Goal: Obtain resource: Download file/media

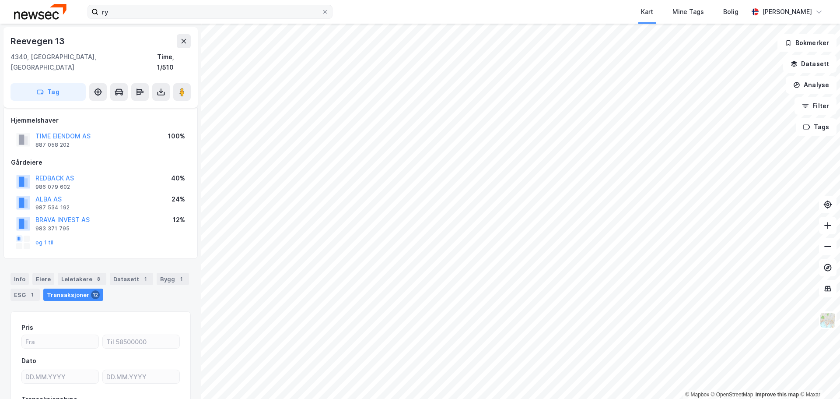
scroll to position [31, 0]
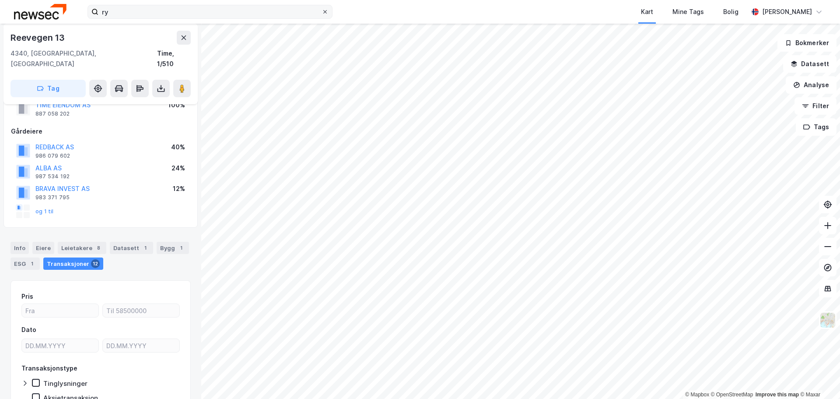
click at [327, 12] on icon at bounding box center [325, 11] width 5 height 5
click at [322, 12] on input "ry" at bounding box center [209, 11] width 223 height 13
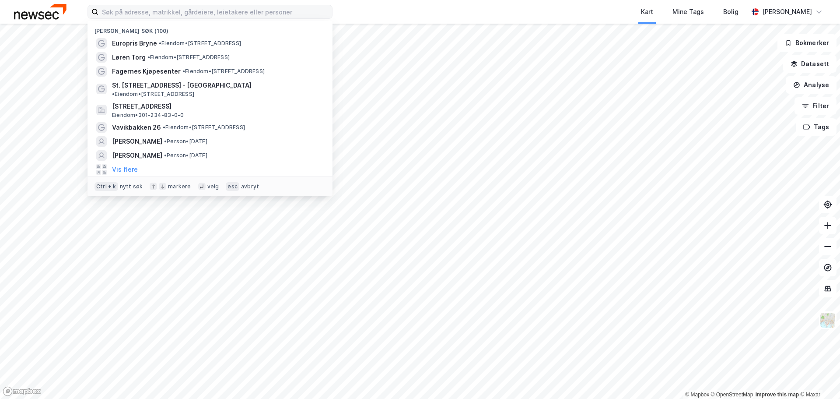
click at [415, 11] on div "Kart Mine Tags Bolig" at bounding box center [562, 12] width 374 height 24
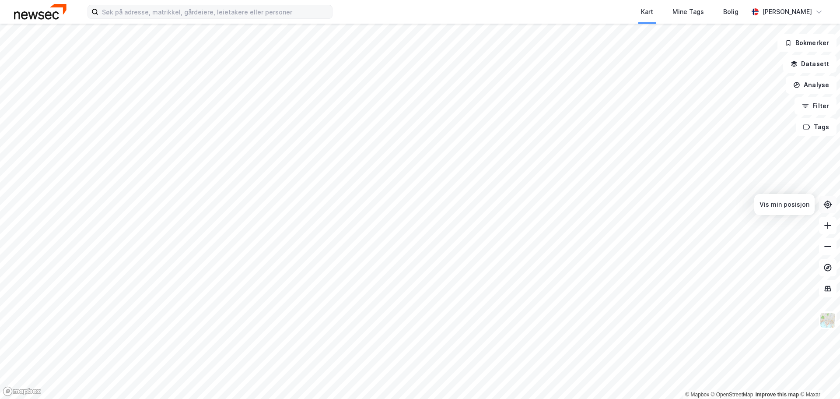
click at [823, 202] on button at bounding box center [828, 205] width 18 height 18
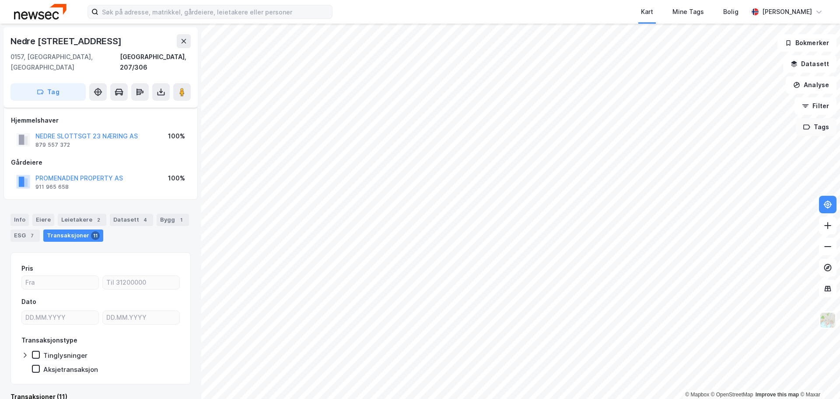
scroll to position [7, 0]
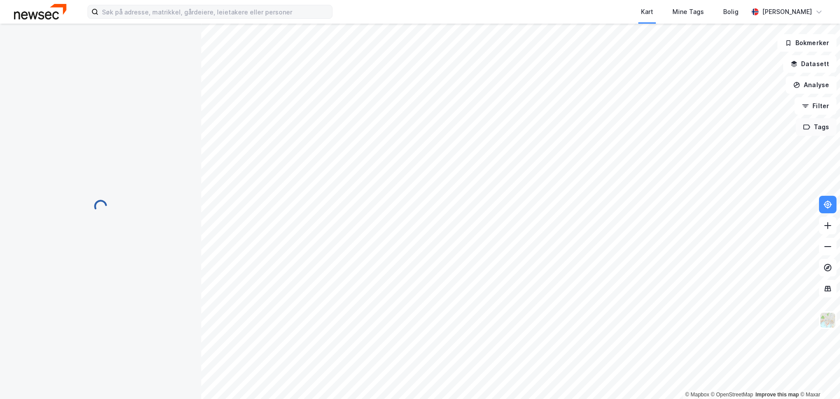
scroll to position [7, 0]
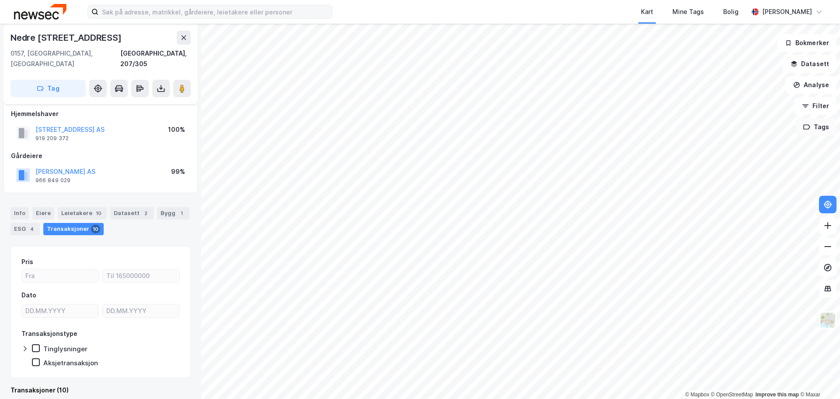
scroll to position [7, 0]
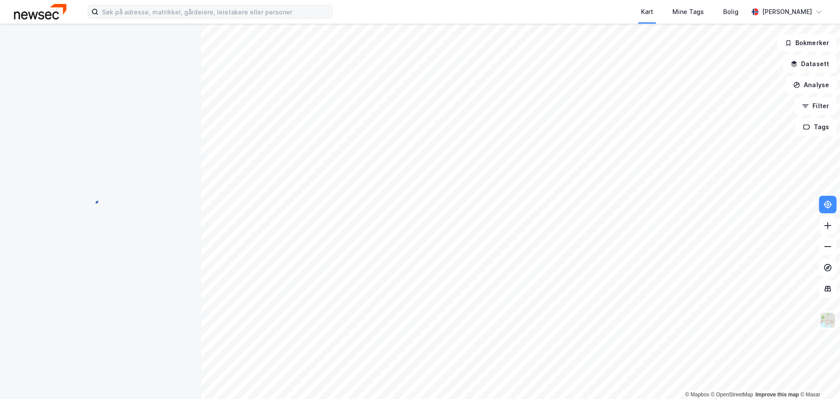
scroll to position [7, 0]
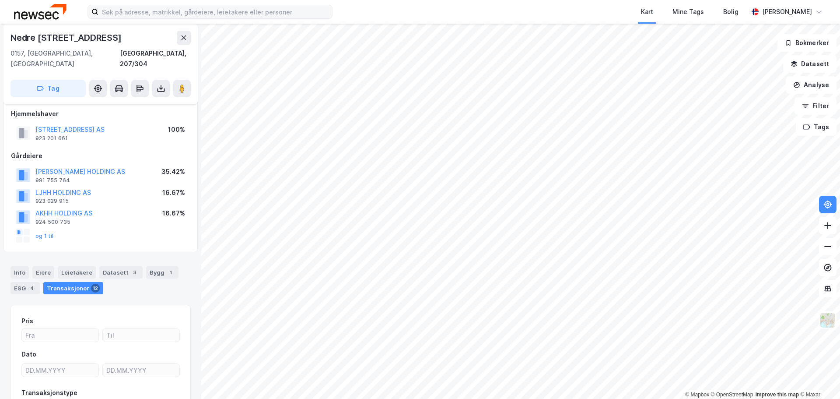
scroll to position [7, 0]
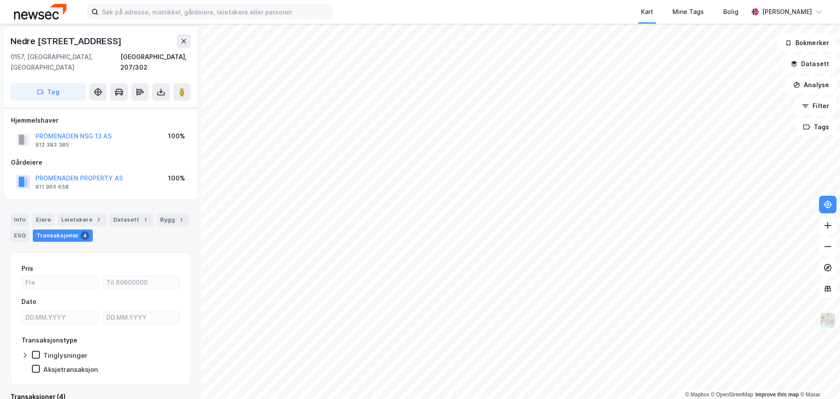
scroll to position [7, 0]
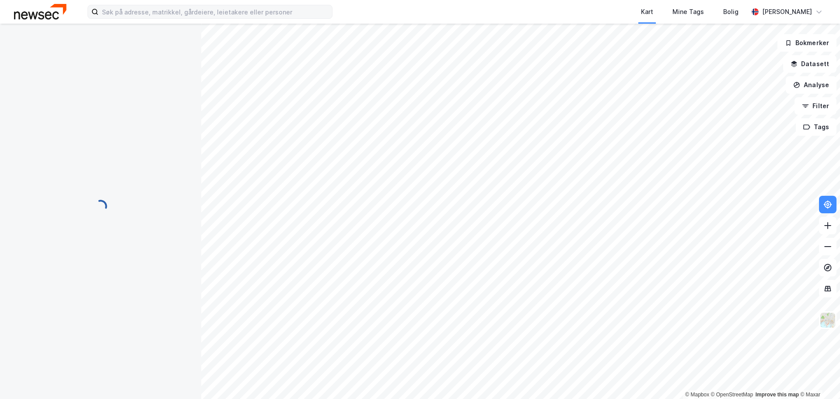
scroll to position [7, 0]
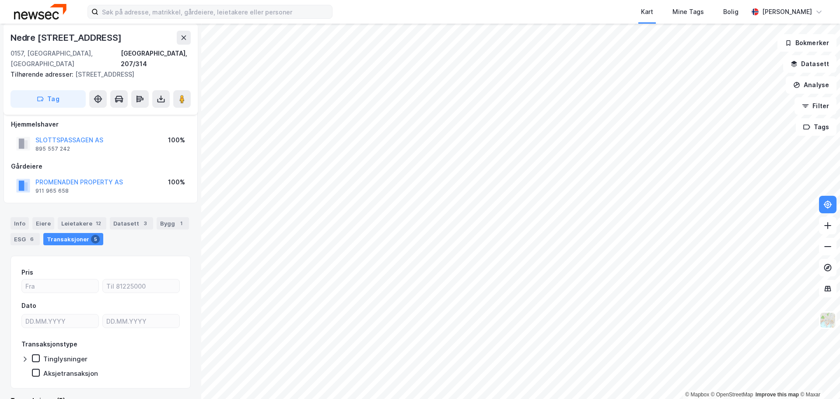
scroll to position [7, 0]
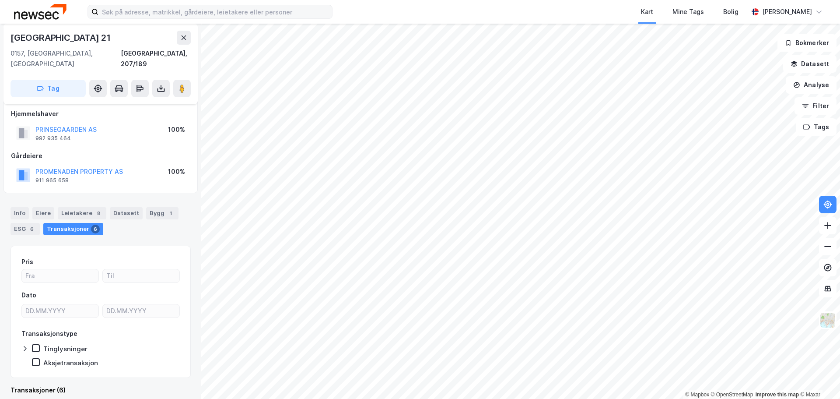
scroll to position [7, 0]
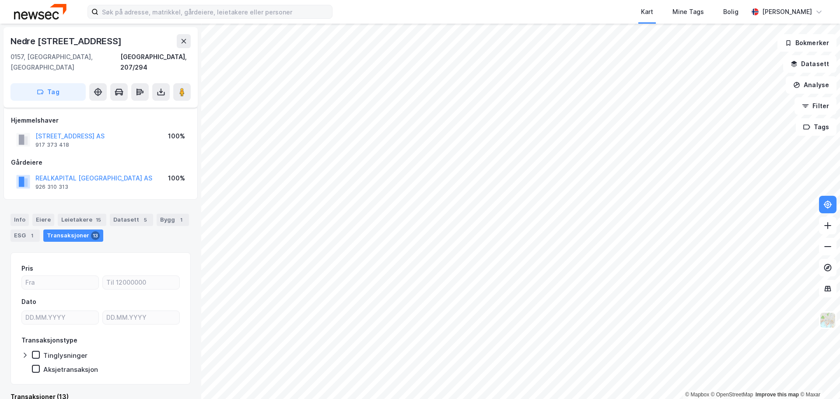
scroll to position [7, 0]
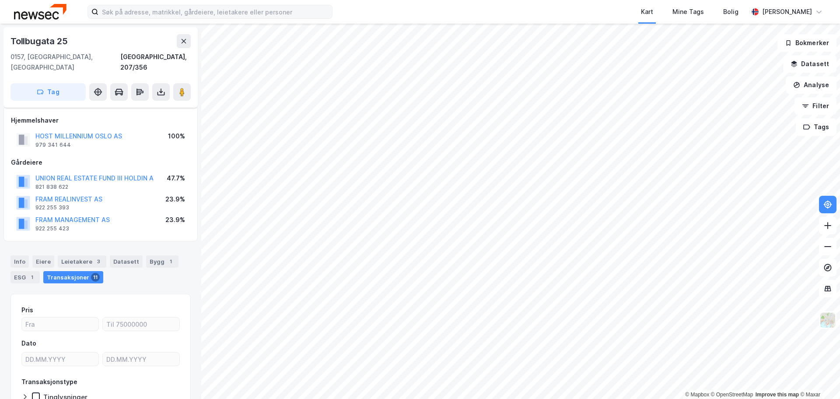
scroll to position [7, 0]
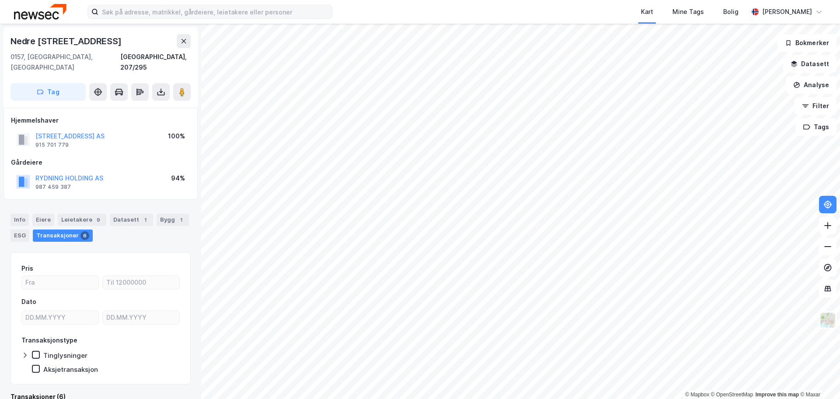
scroll to position [7, 0]
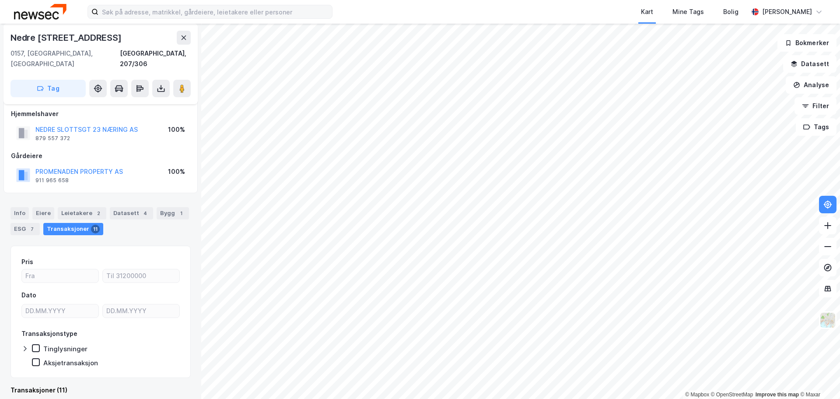
scroll to position [7, 0]
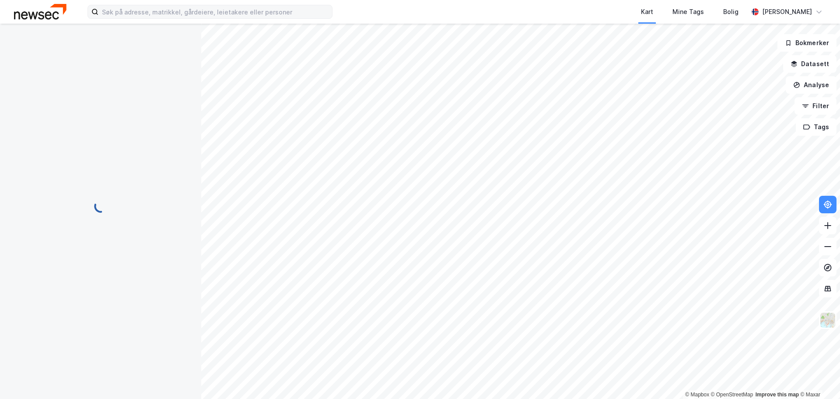
scroll to position [7, 0]
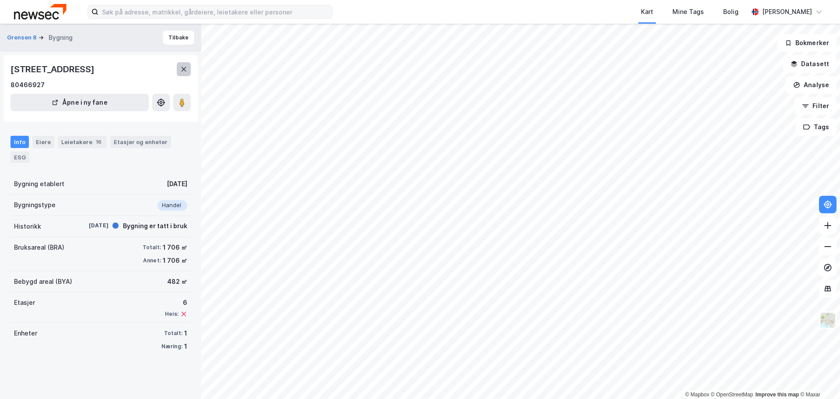
click at [182, 74] on button at bounding box center [184, 69] width 14 height 14
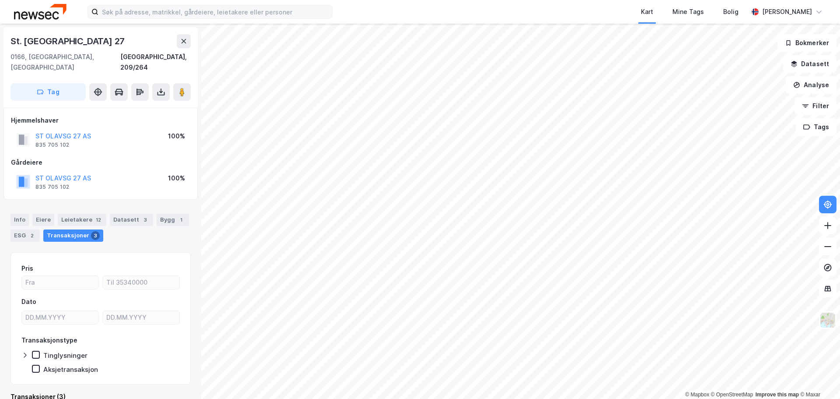
scroll to position [7, 0]
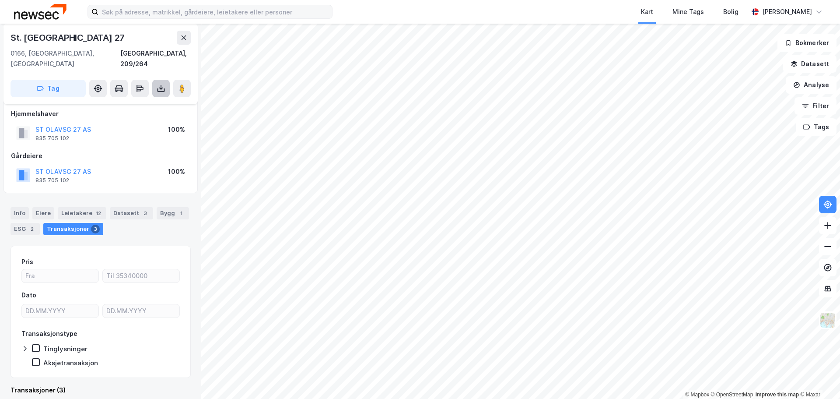
click at [161, 88] on icon at bounding box center [161, 89] width 4 height 2
click at [147, 116] on div "Last ned matrikkelrapport" at bounding box center [128, 119] width 72 height 7
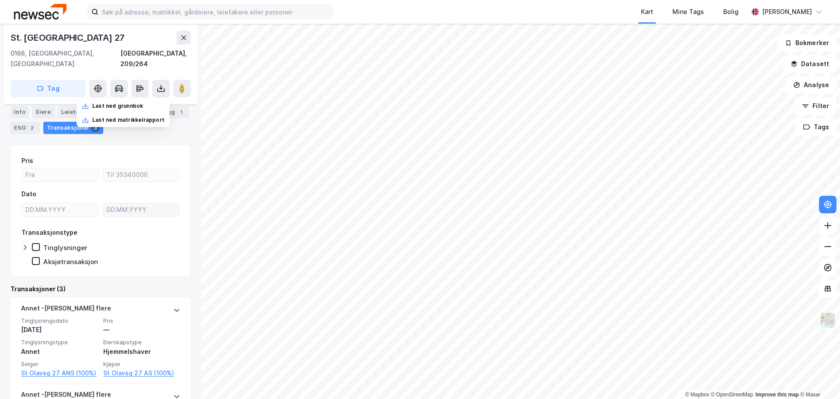
scroll to position [138, 0]
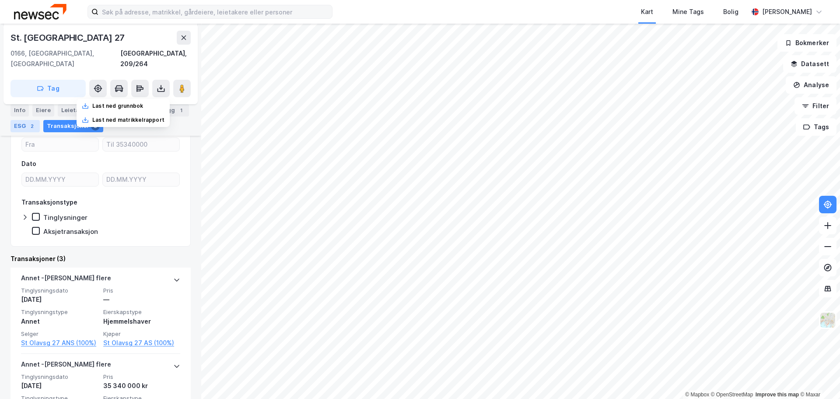
click at [20, 130] on div "ESG 2" at bounding box center [25, 126] width 29 height 12
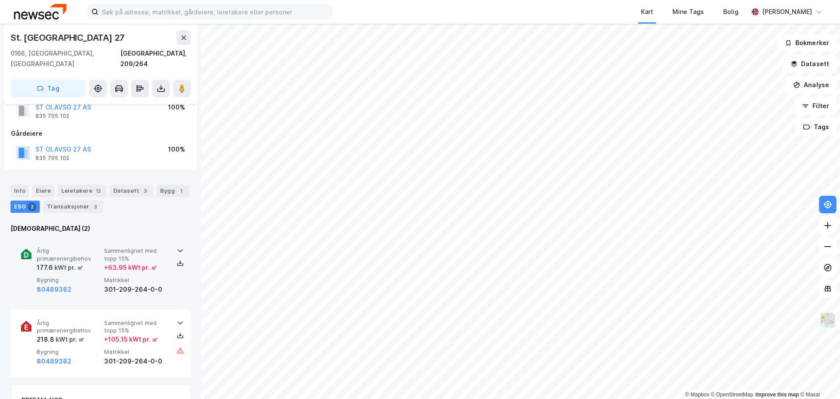
scroll to position [44, 0]
